Goal: Information Seeking & Learning: Learn about a topic

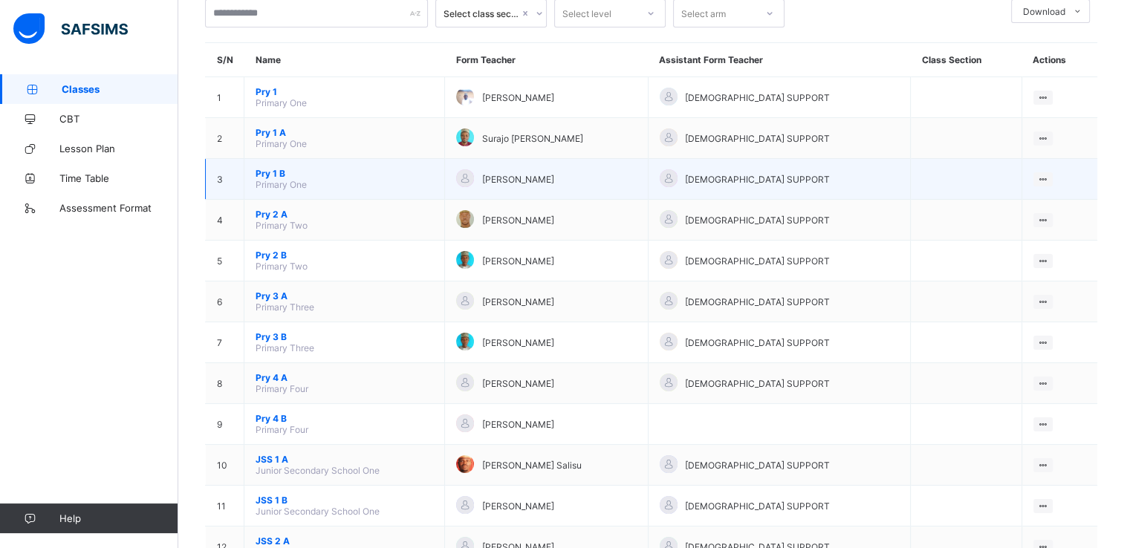
scroll to position [97, 0]
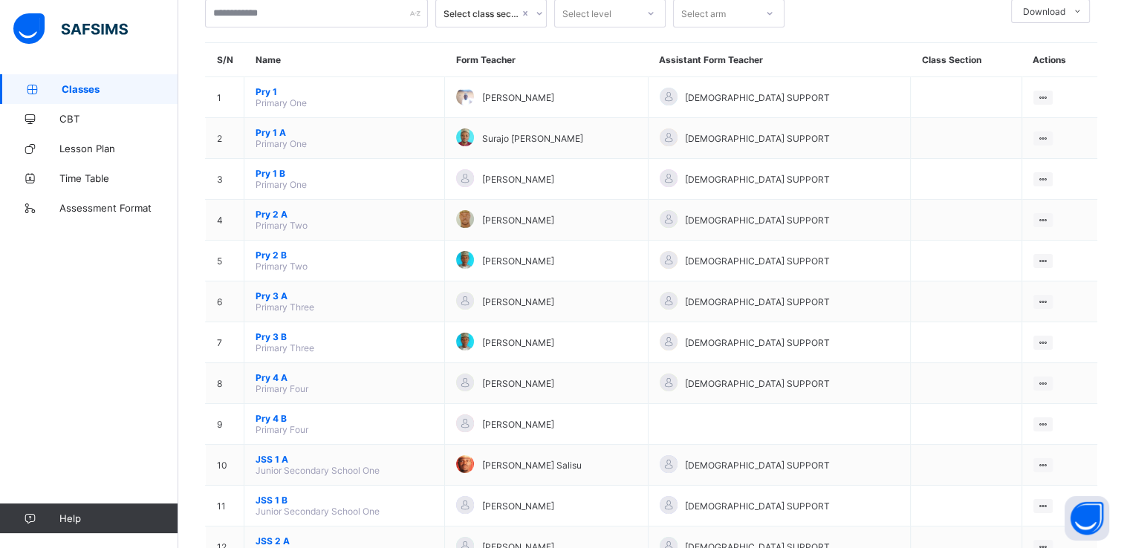
drag, startPoint x: 1083, startPoint y: 0, endPoint x: 681, endPoint y: 51, distance: 405.2
click at [648, 51] on th "Form Teacher" at bounding box center [546, 60] width 203 height 34
click at [85, 94] on span "Classes" at bounding box center [120, 89] width 117 height 12
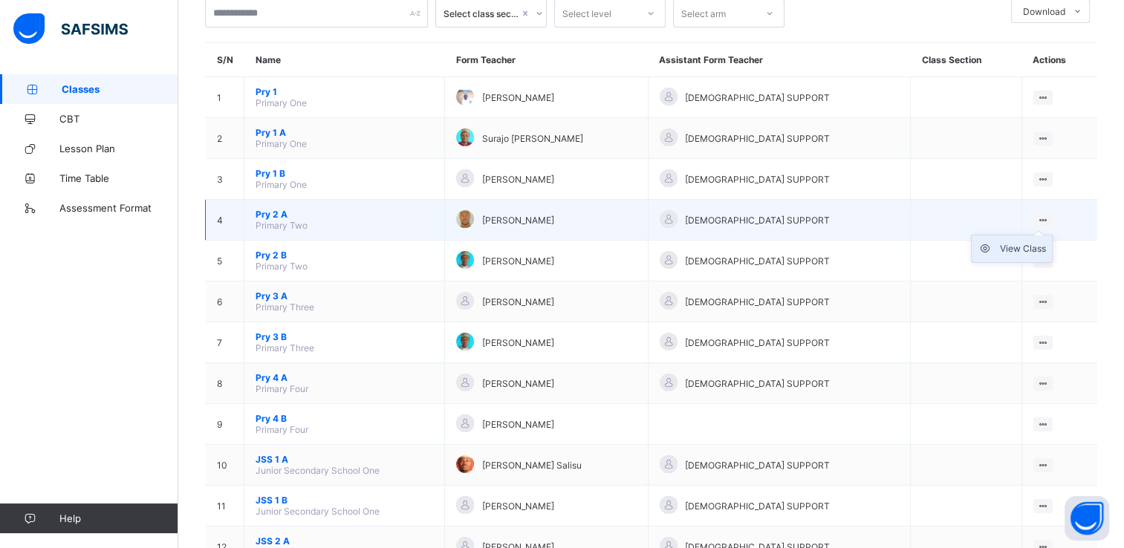
click at [1017, 244] on div "View Class" at bounding box center [1023, 249] width 46 height 15
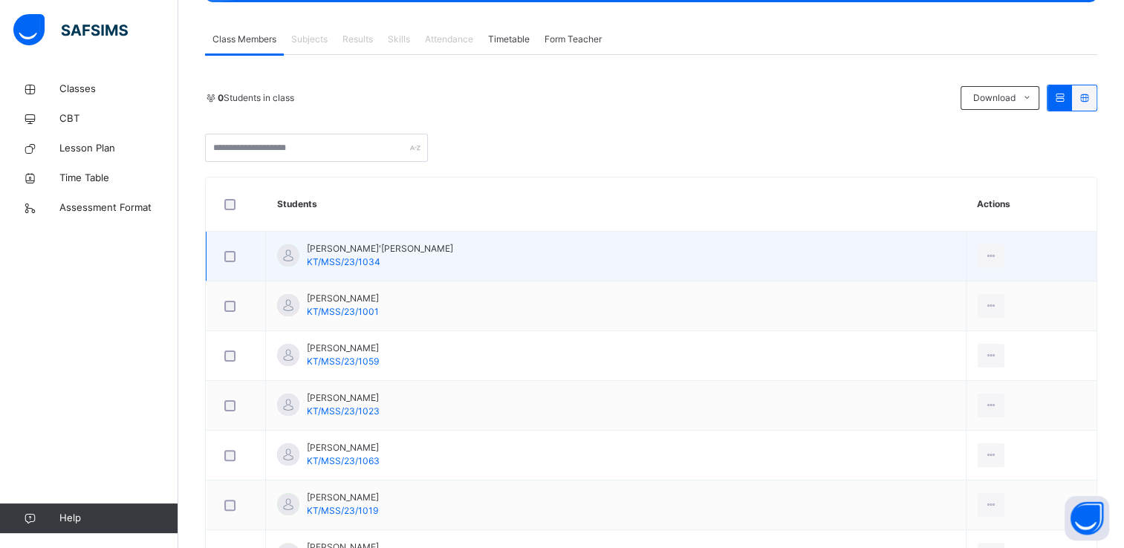
scroll to position [256, 0]
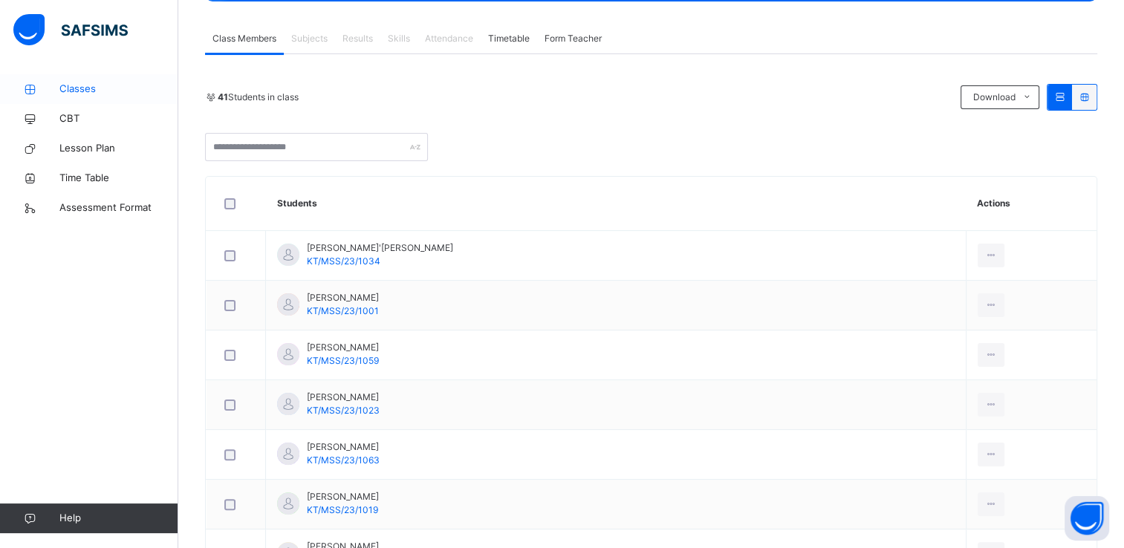
click at [91, 81] on link "Classes" at bounding box center [89, 89] width 178 height 30
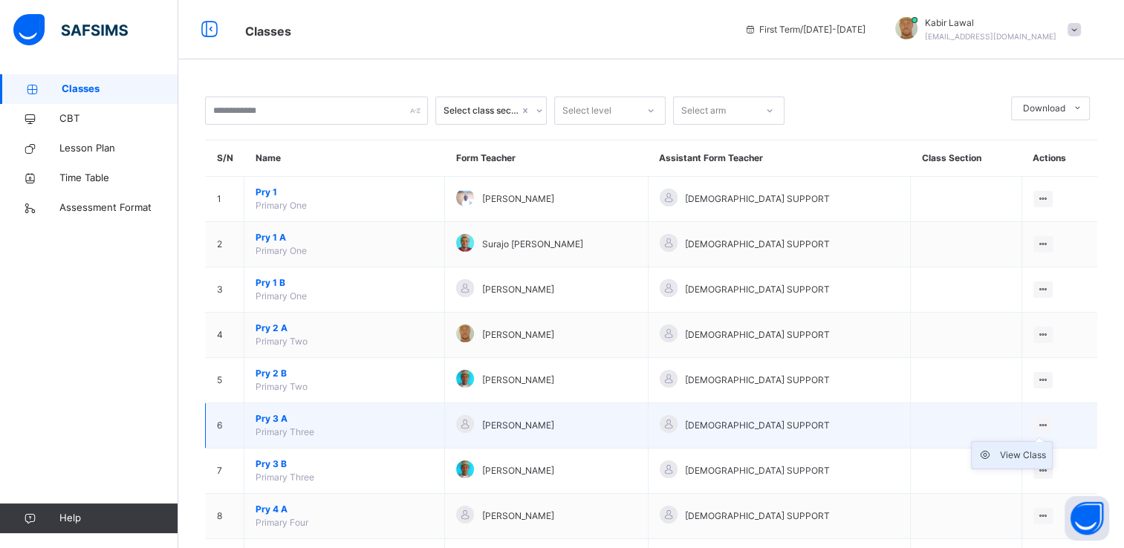
click at [1022, 450] on div "View Class" at bounding box center [1023, 455] width 46 height 15
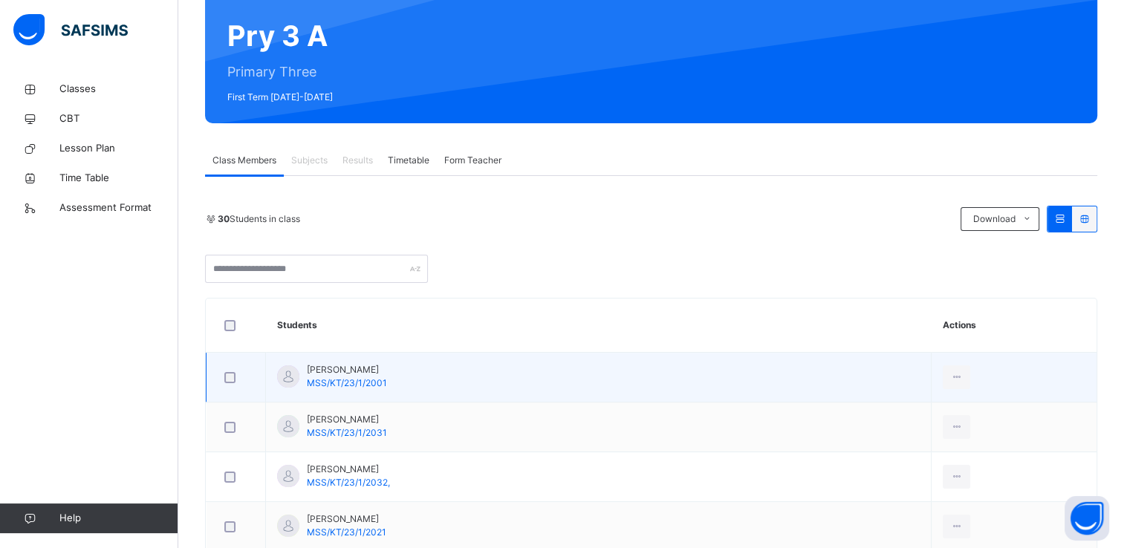
scroll to position [133, 0]
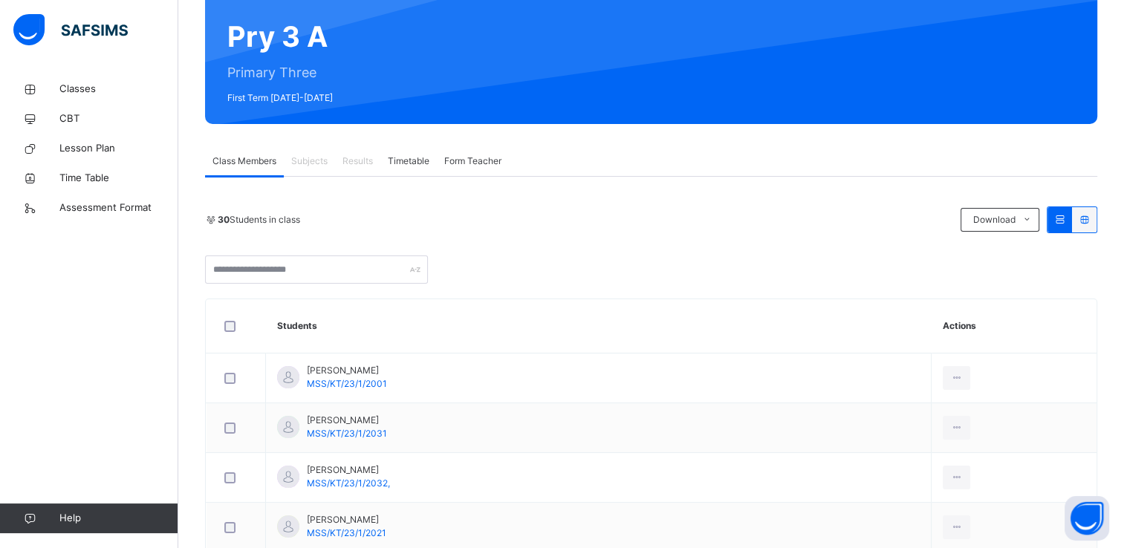
click at [320, 160] on span "Subjects" at bounding box center [309, 161] width 36 height 13
click at [404, 166] on span "Timetable" at bounding box center [409, 161] width 42 height 13
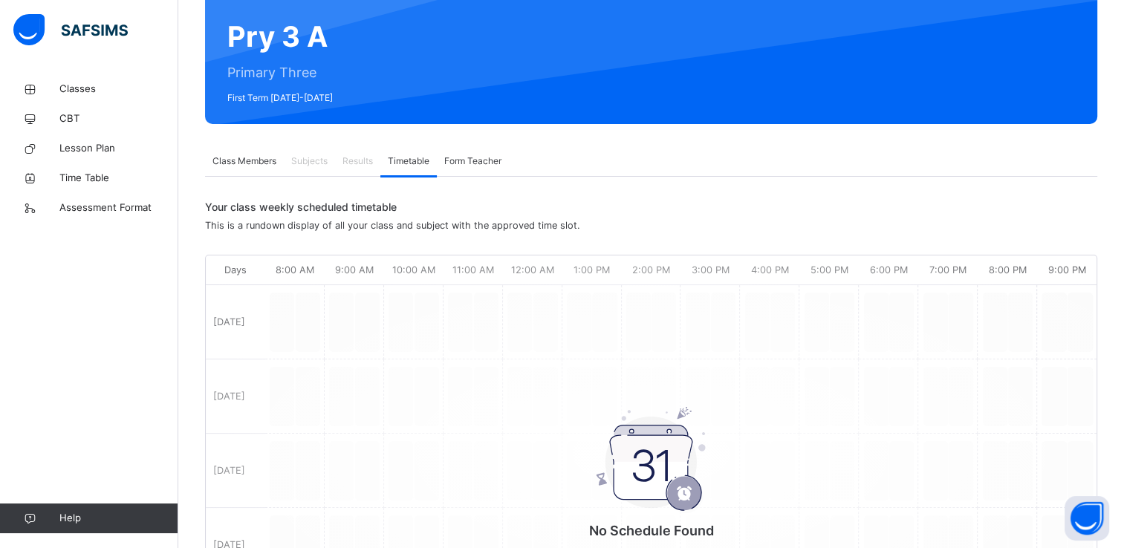
click at [228, 162] on span "Class Members" at bounding box center [245, 161] width 64 height 13
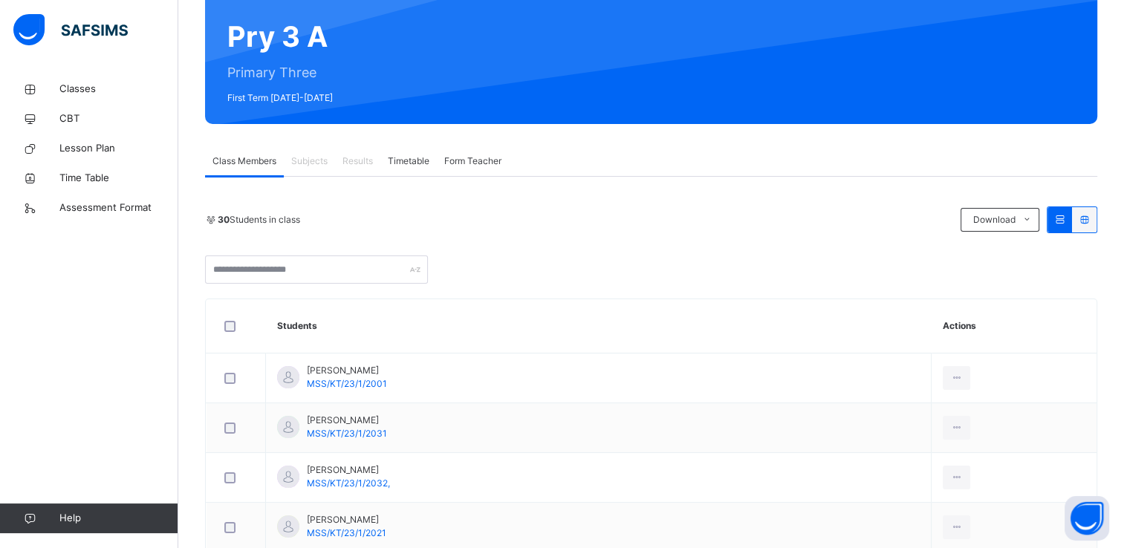
click at [303, 163] on span "Subjects" at bounding box center [309, 161] width 36 height 13
drag, startPoint x: 303, startPoint y: 163, endPoint x: 316, endPoint y: 179, distance: 20.7
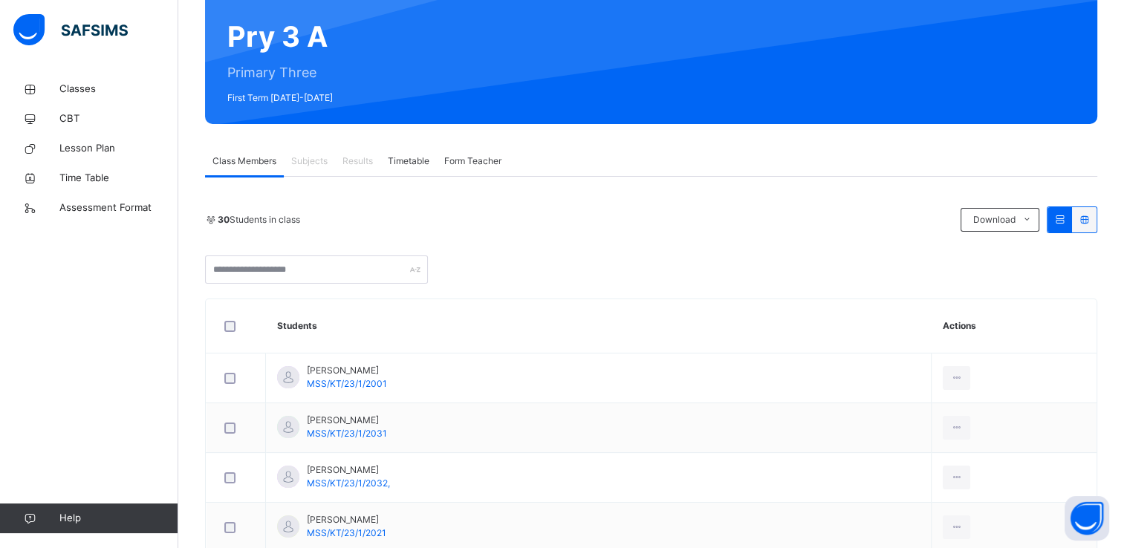
click at [470, 168] on div "Form Teacher" at bounding box center [473, 161] width 72 height 30
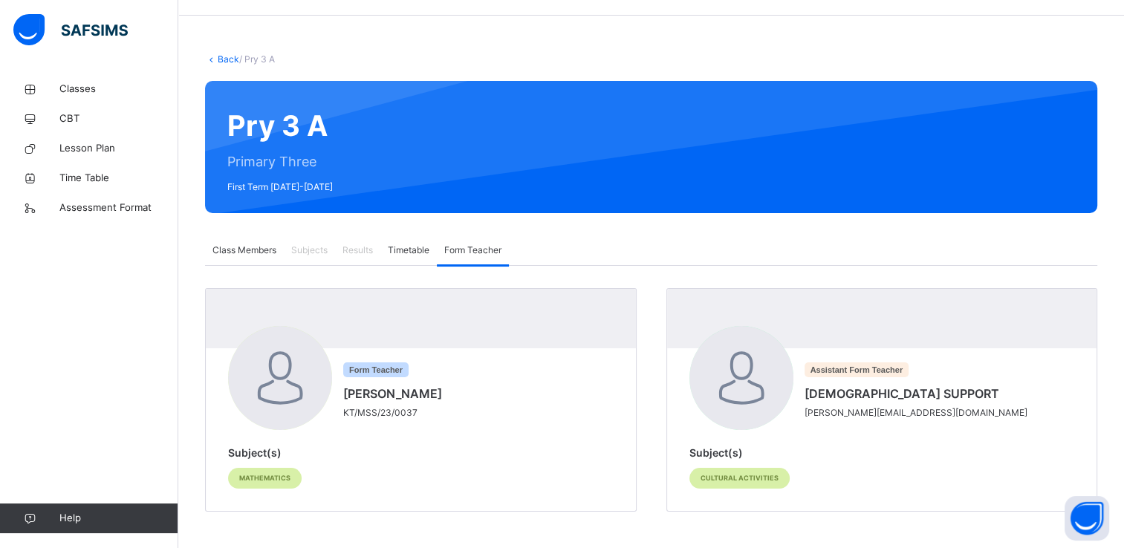
click at [409, 245] on span "Timetable" at bounding box center [409, 250] width 42 height 13
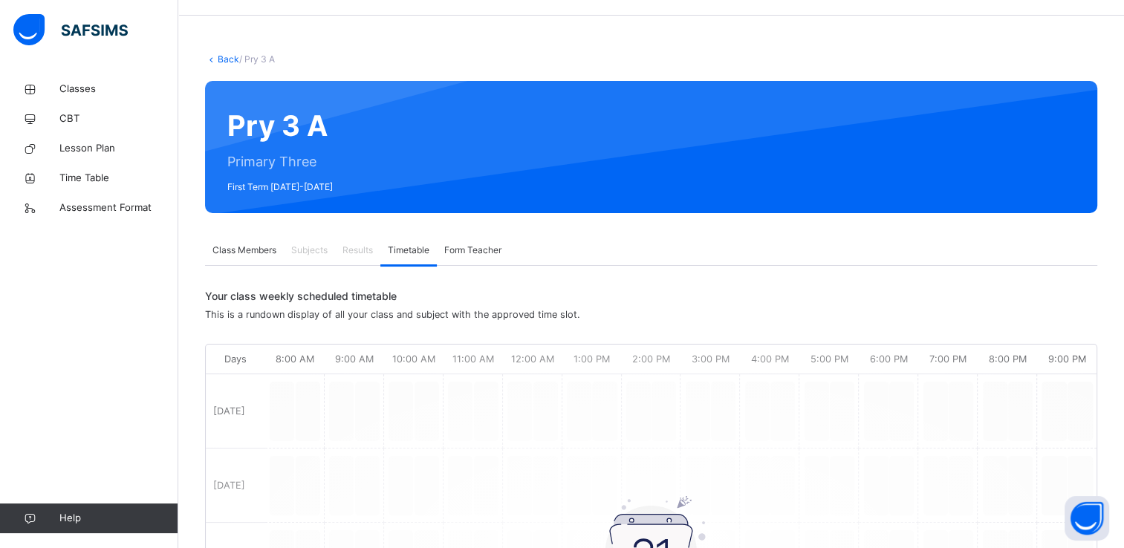
scroll to position [133, 0]
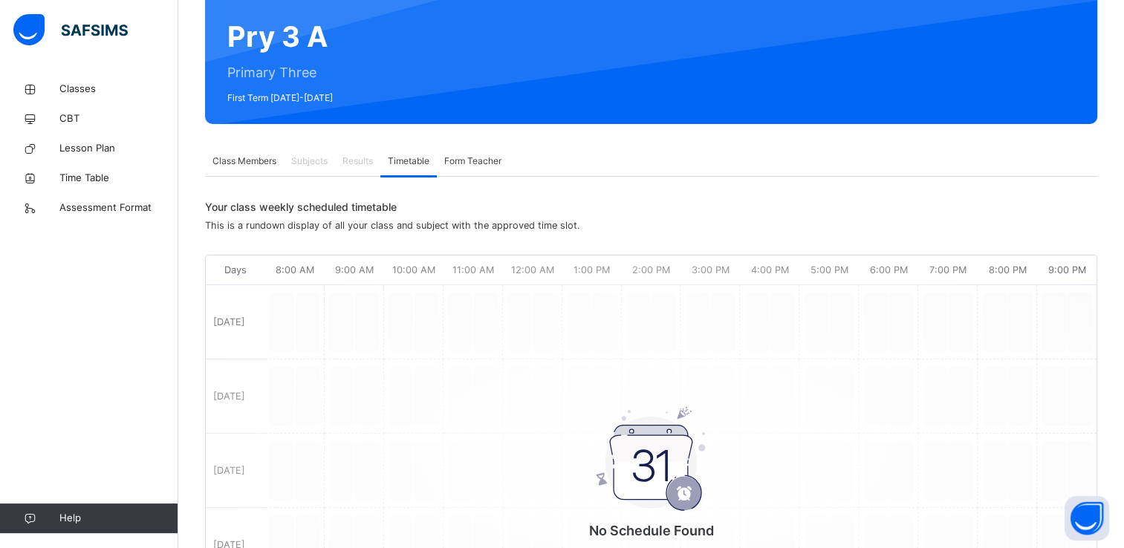
click at [235, 164] on span "Class Members" at bounding box center [245, 161] width 64 height 13
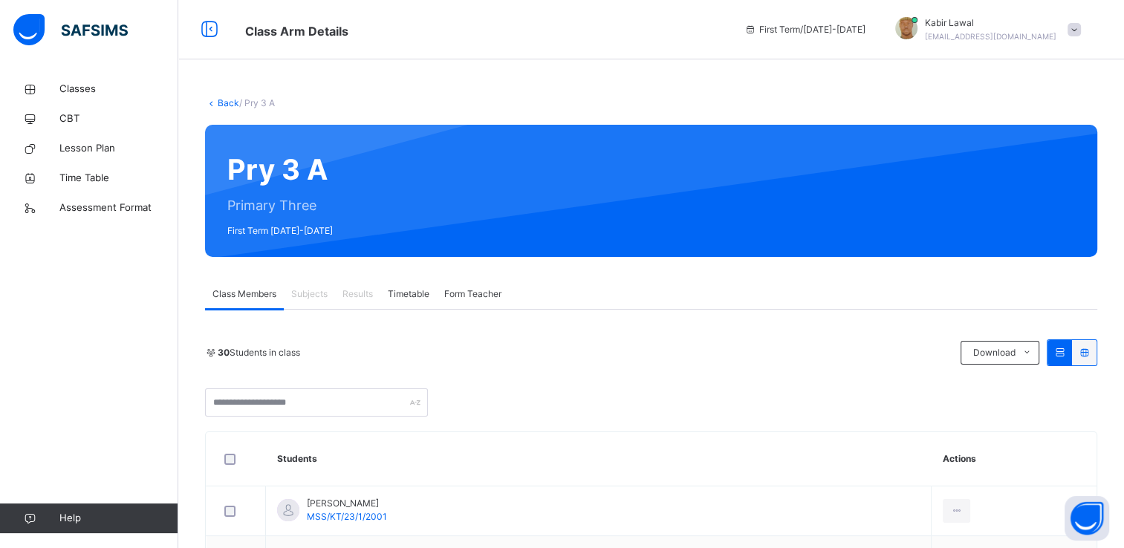
scroll to position [0, 0]
click at [1081, 28] on span at bounding box center [1074, 29] width 13 height 13
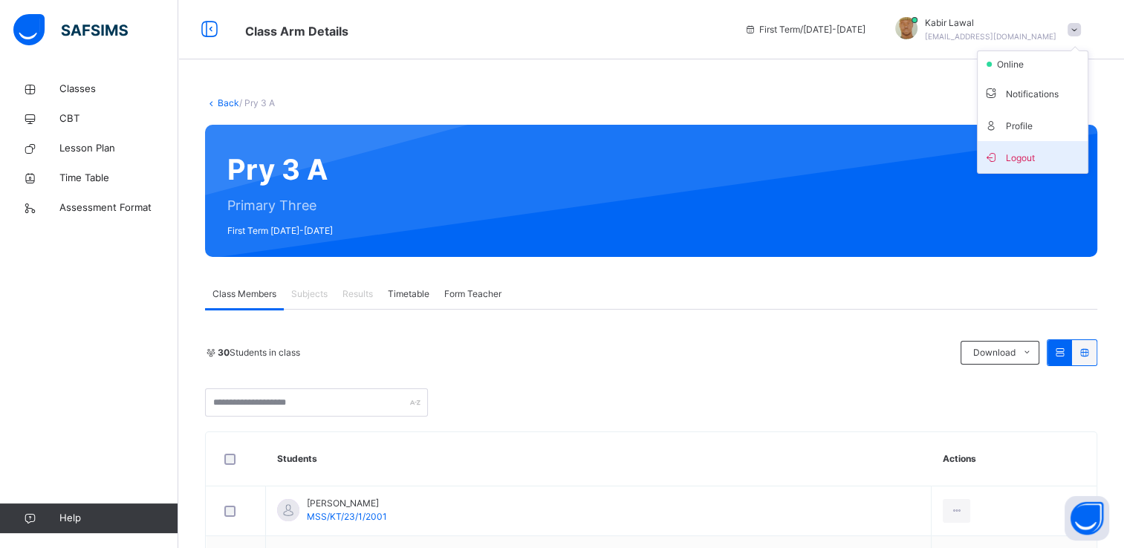
click at [1028, 154] on span "Logout" at bounding box center [1033, 157] width 98 height 20
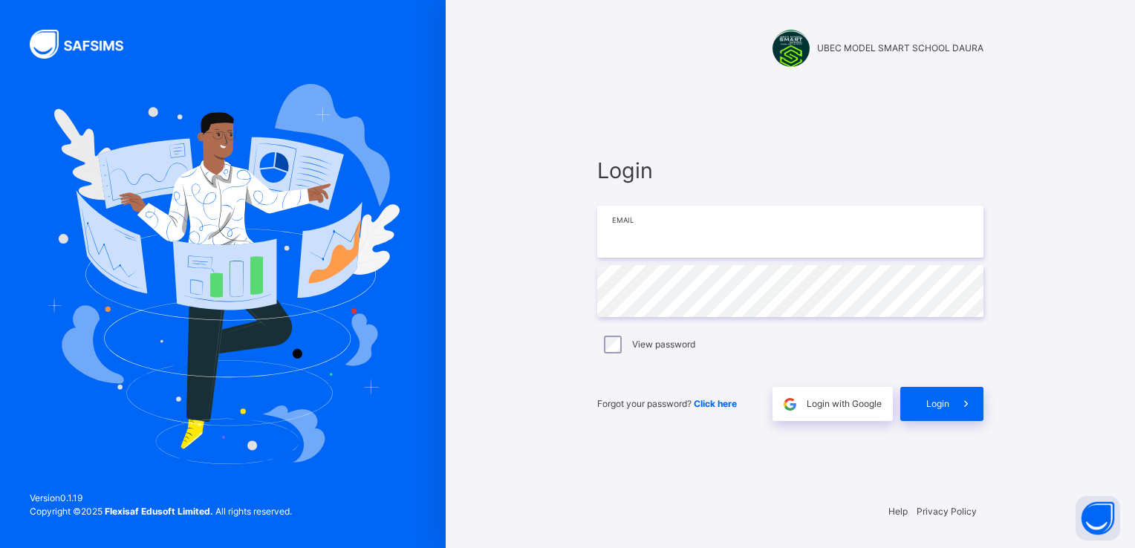
type input "**********"
click at [936, 403] on span "Login" at bounding box center [938, 404] width 23 height 13
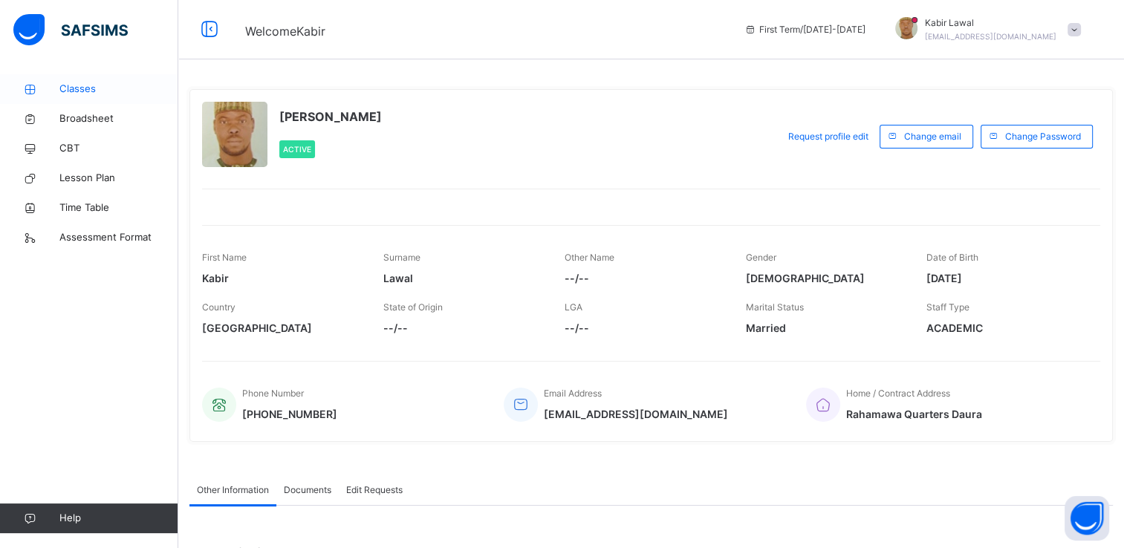
click at [84, 89] on span "Classes" at bounding box center [118, 89] width 119 height 15
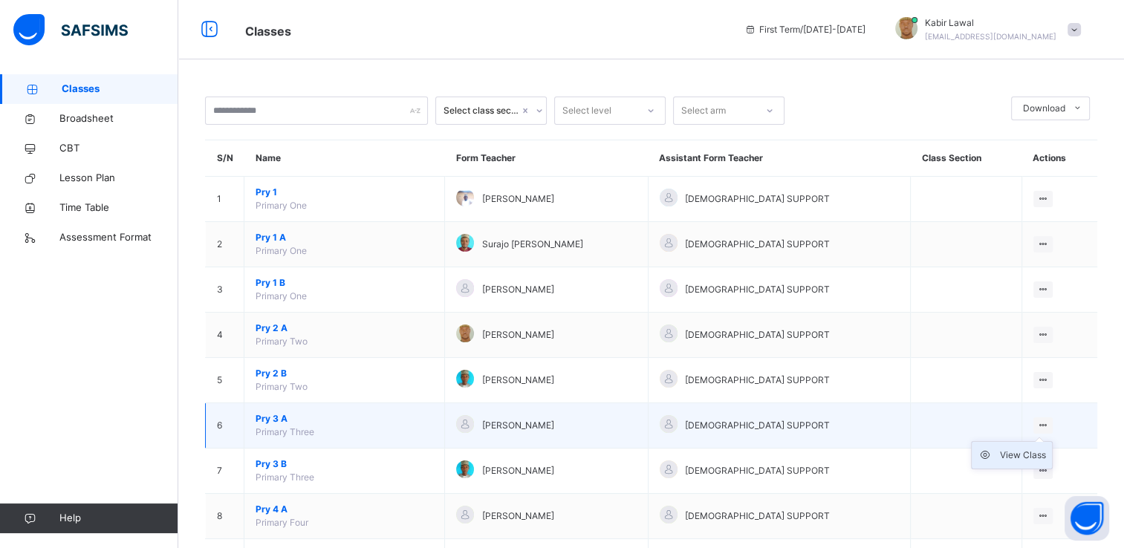
click at [1021, 455] on div "View Class" at bounding box center [1023, 455] width 46 height 15
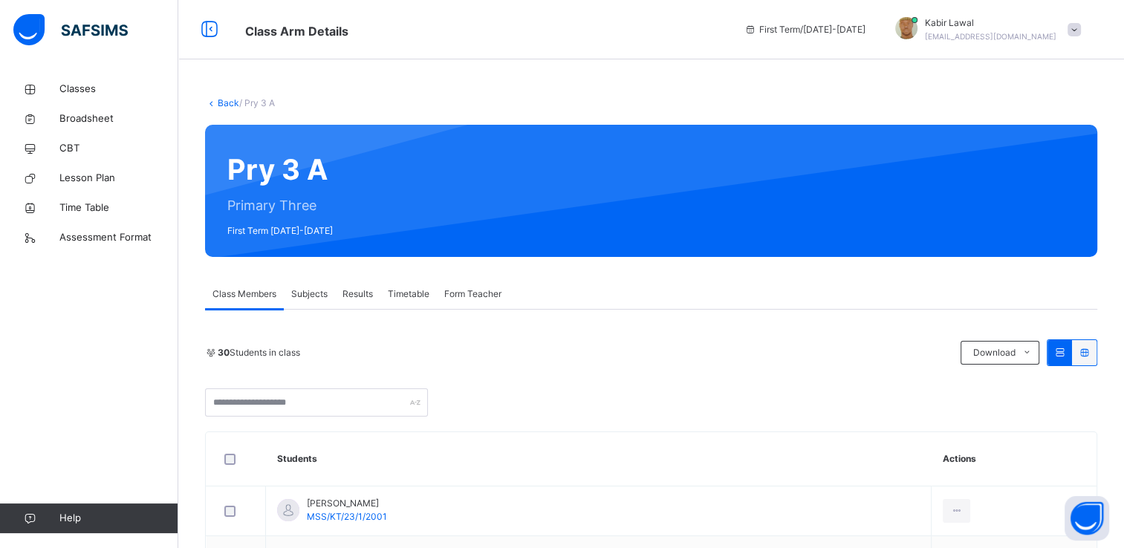
click at [310, 295] on span "Subjects" at bounding box center [309, 294] width 36 height 13
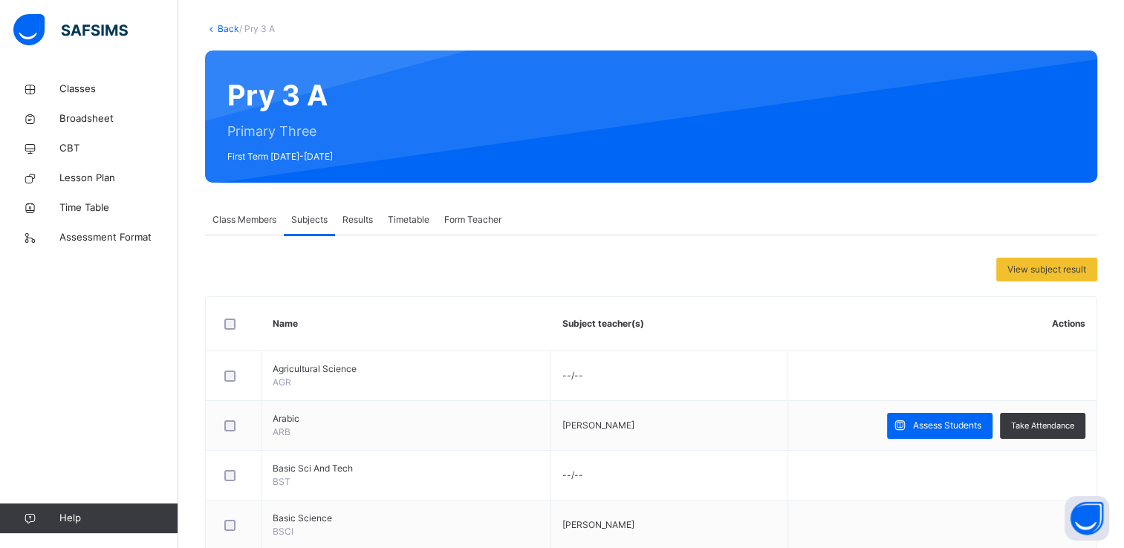
scroll to position [74, 0]
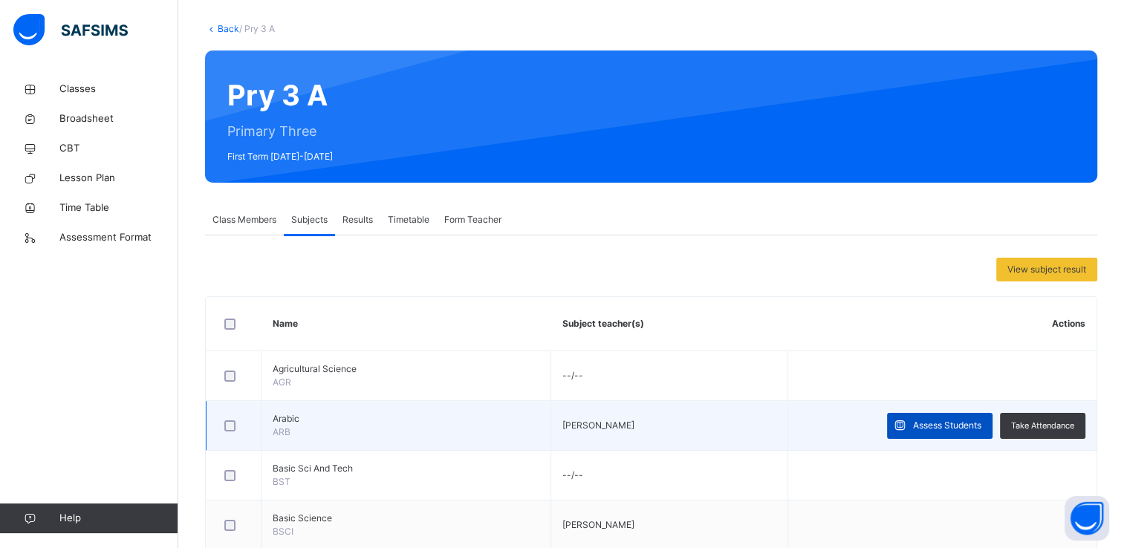
click at [928, 421] on span "Assess Students" at bounding box center [947, 425] width 68 height 13
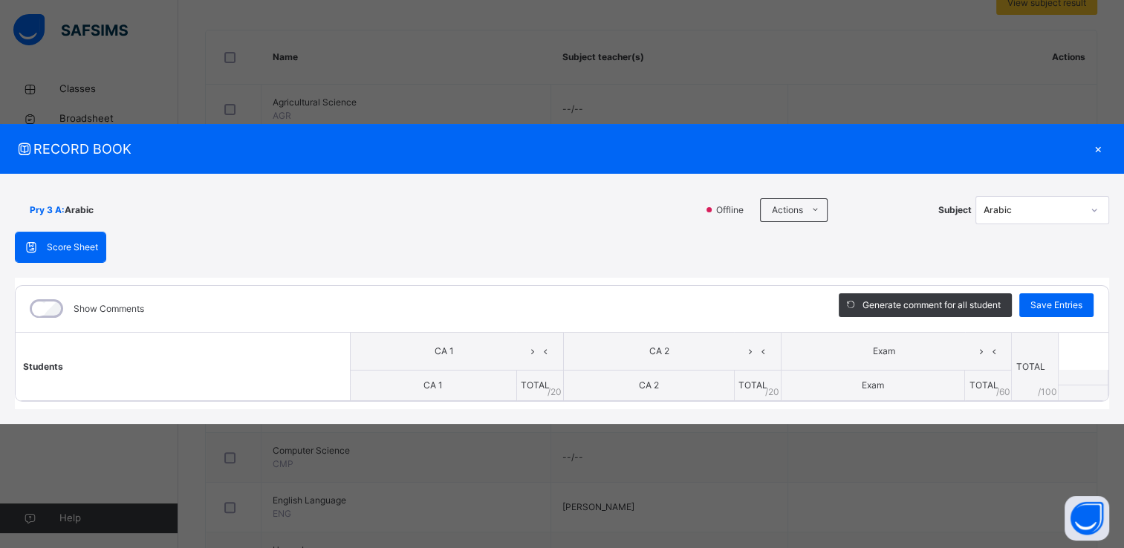
scroll to position [347, 0]
click at [951, 299] on span "Generate comment for all student" at bounding box center [932, 305] width 138 height 13
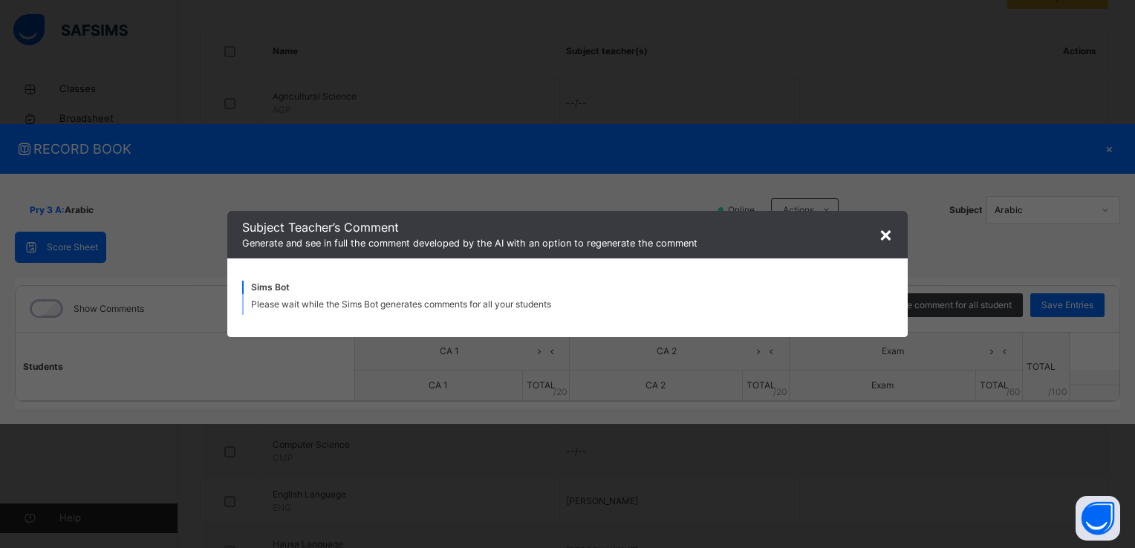
click at [885, 227] on span "×" at bounding box center [886, 233] width 14 height 25
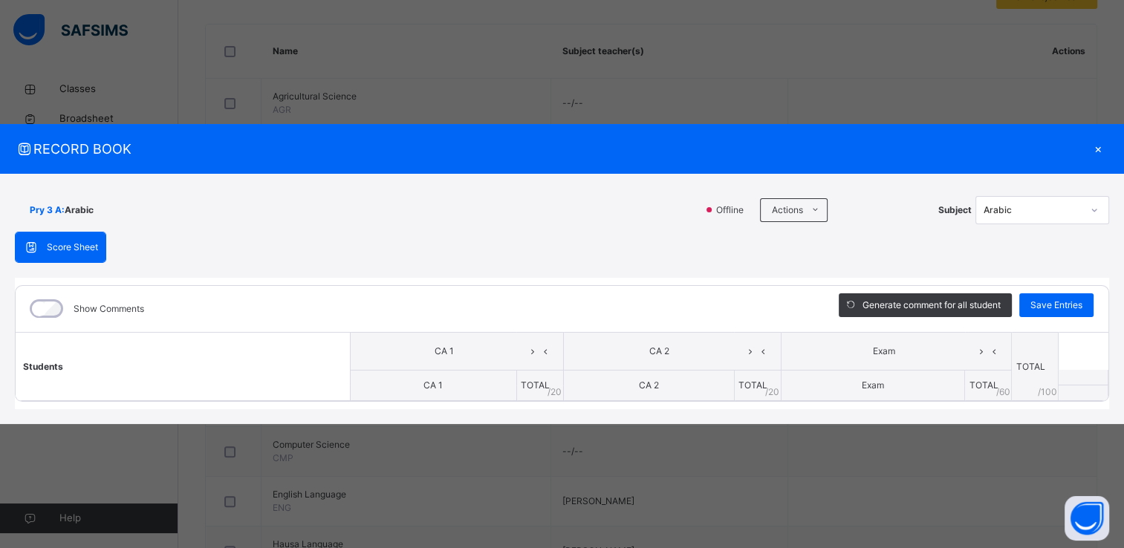
click at [1095, 147] on div "×" at bounding box center [1098, 149] width 22 height 20
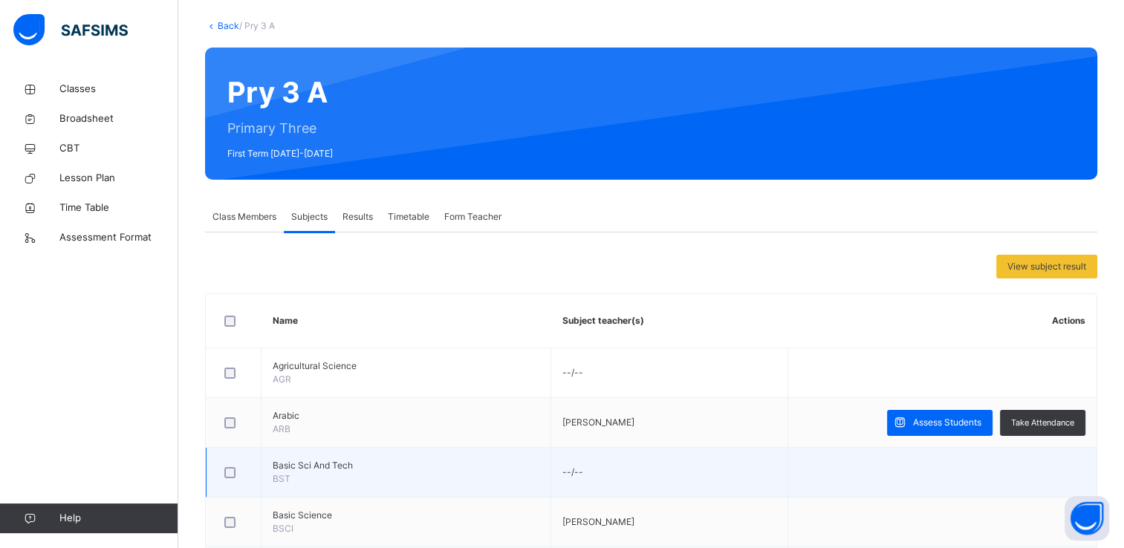
scroll to position [79, 0]
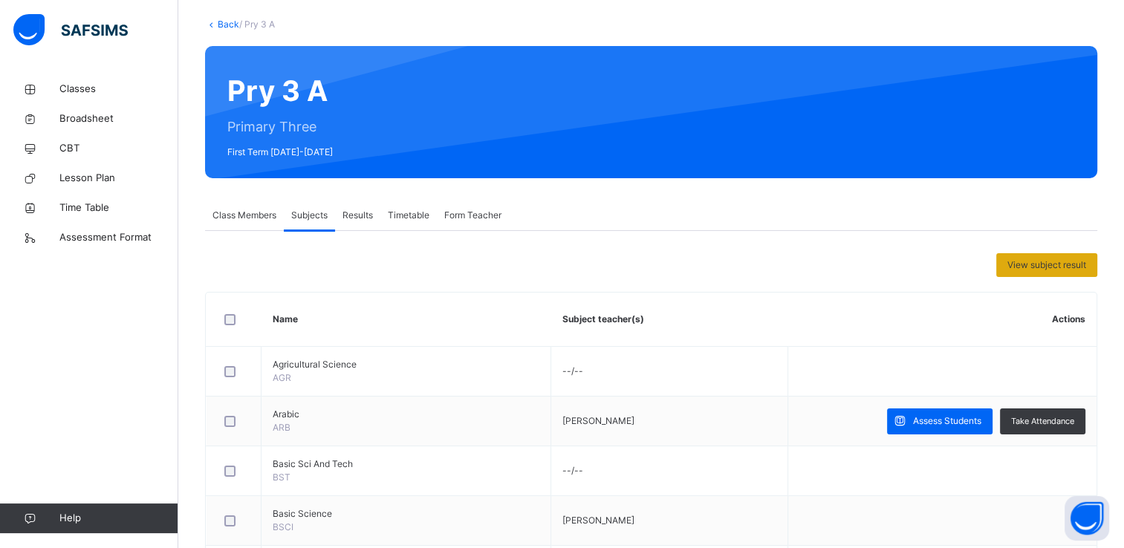
click at [1046, 259] on span "View subject result" at bounding box center [1047, 265] width 79 height 13
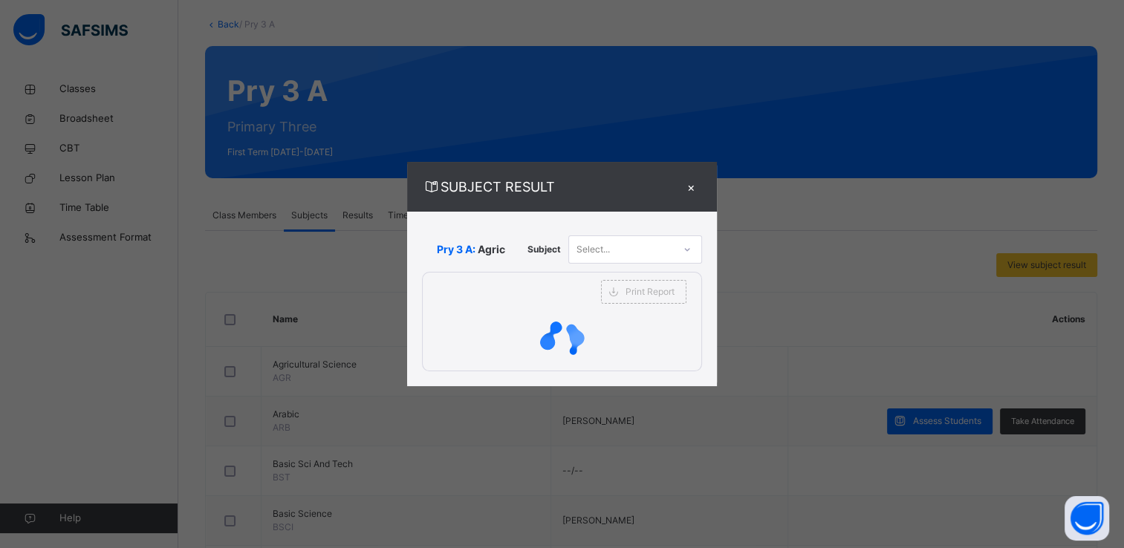
click at [688, 184] on div "×" at bounding box center [691, 187] width 22 height 20
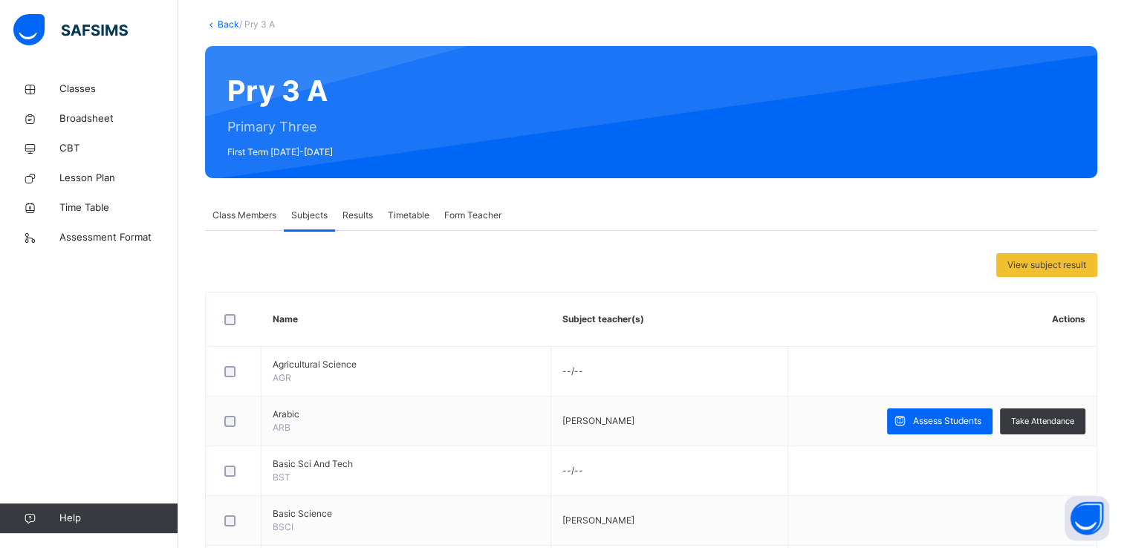
click at [363, 207] on div "Results" at bounding box center [357, 216] width 45 height 30
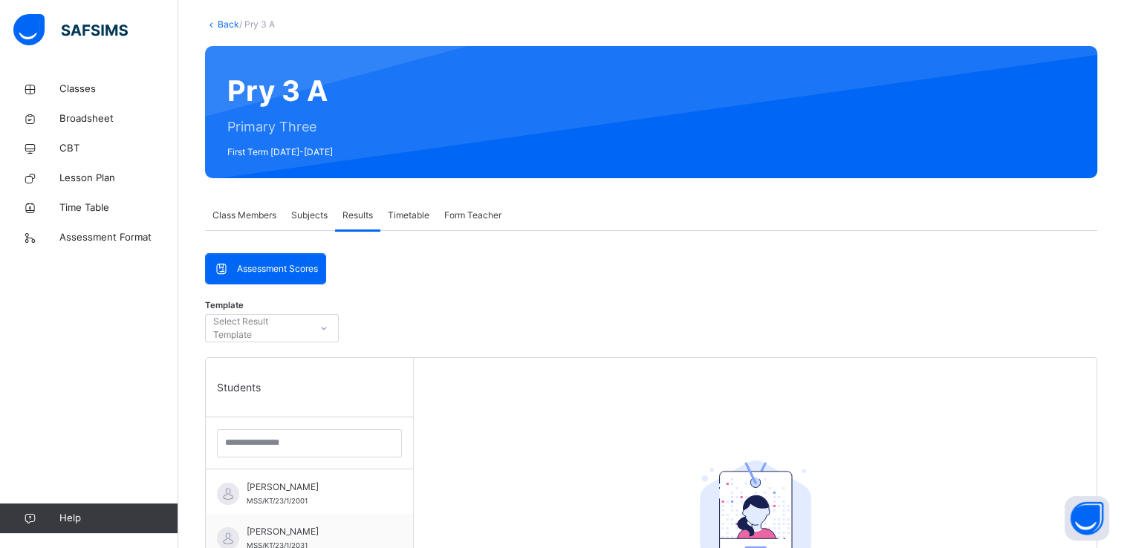
click at [280, 269] on span "Assessment Scores" at bounding box center [277, 268] width 81 height 13
click at [265, 265] on span "Assessment Scores" at bounding box center [277, 268] width 81 height 13
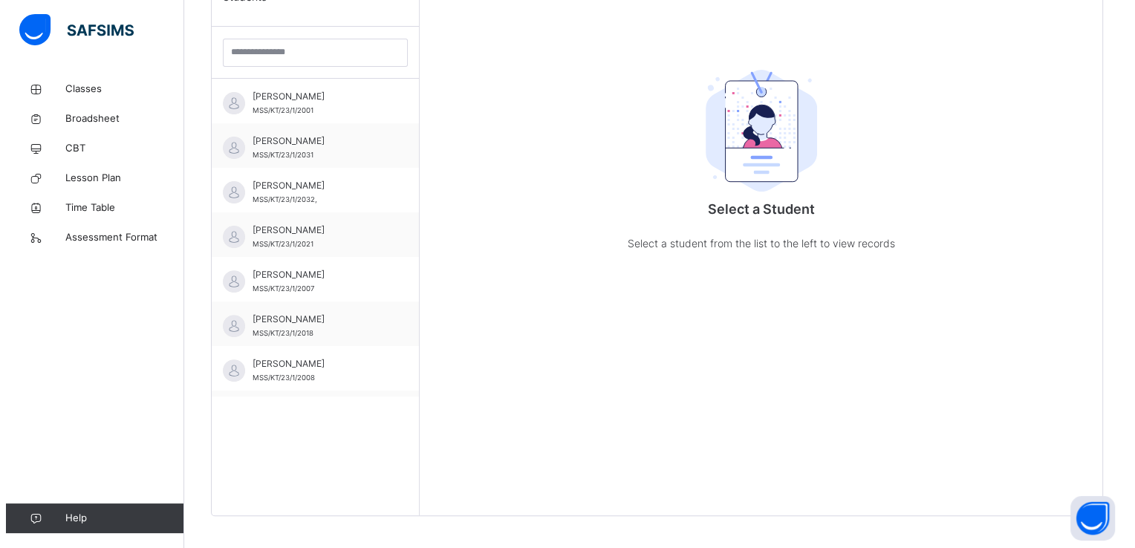
scroll to position [0, 0]
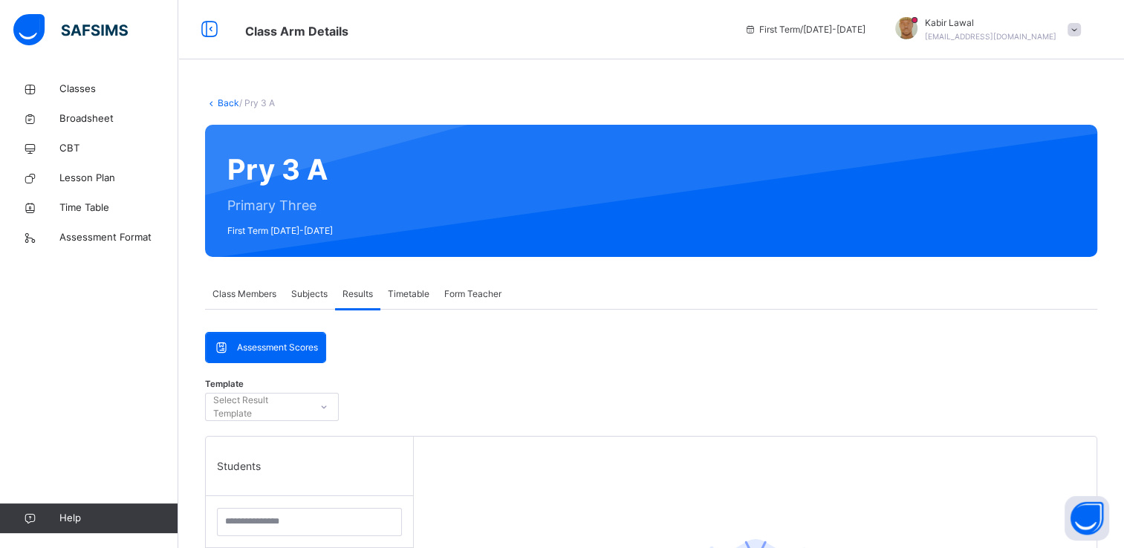
click at [233, 293] on span "Class Members" at bounding box center [245, 294] width 64 height 13
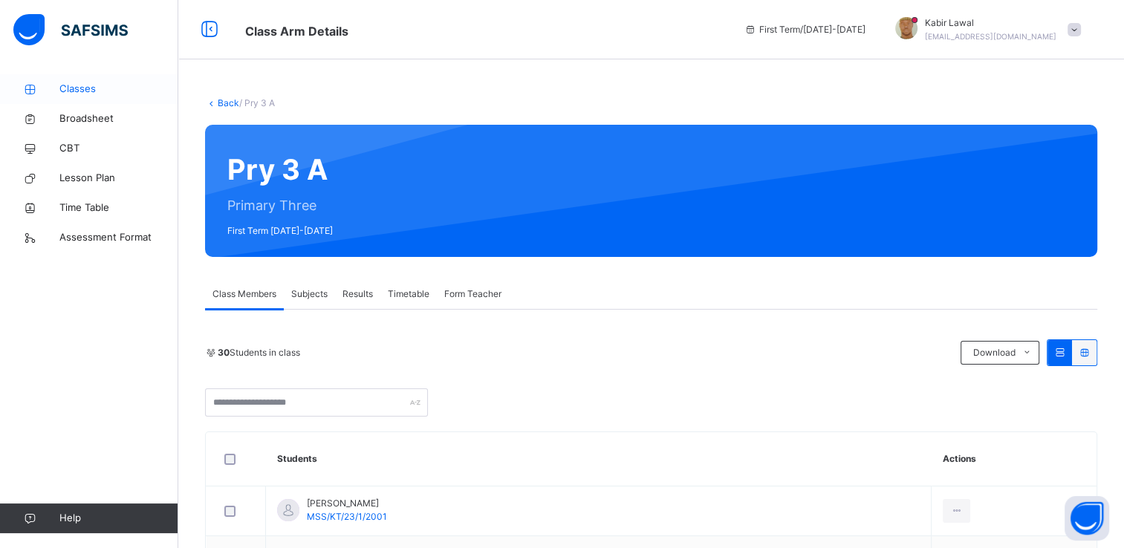
click at [74, 89] on span "Classes" at bounding box center [118, 89] width 119 height 15
